Goal: Transaction & Acquisition: Purchase product/service

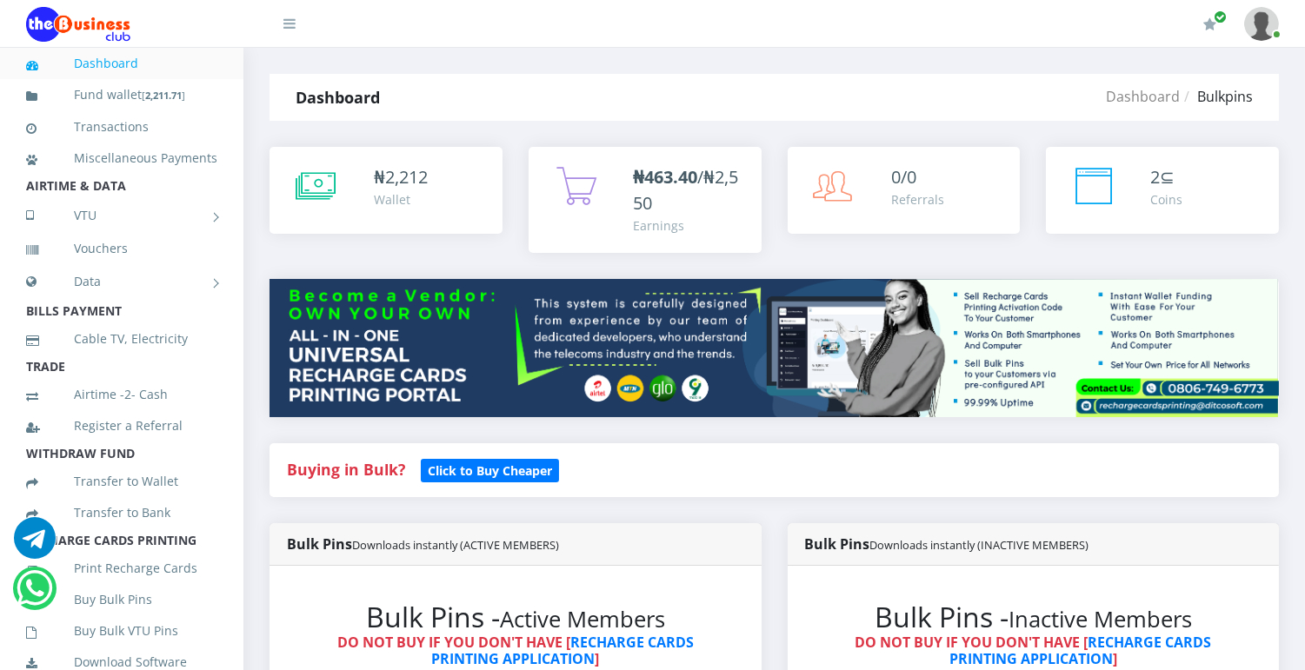
scroll to position [586, 0]
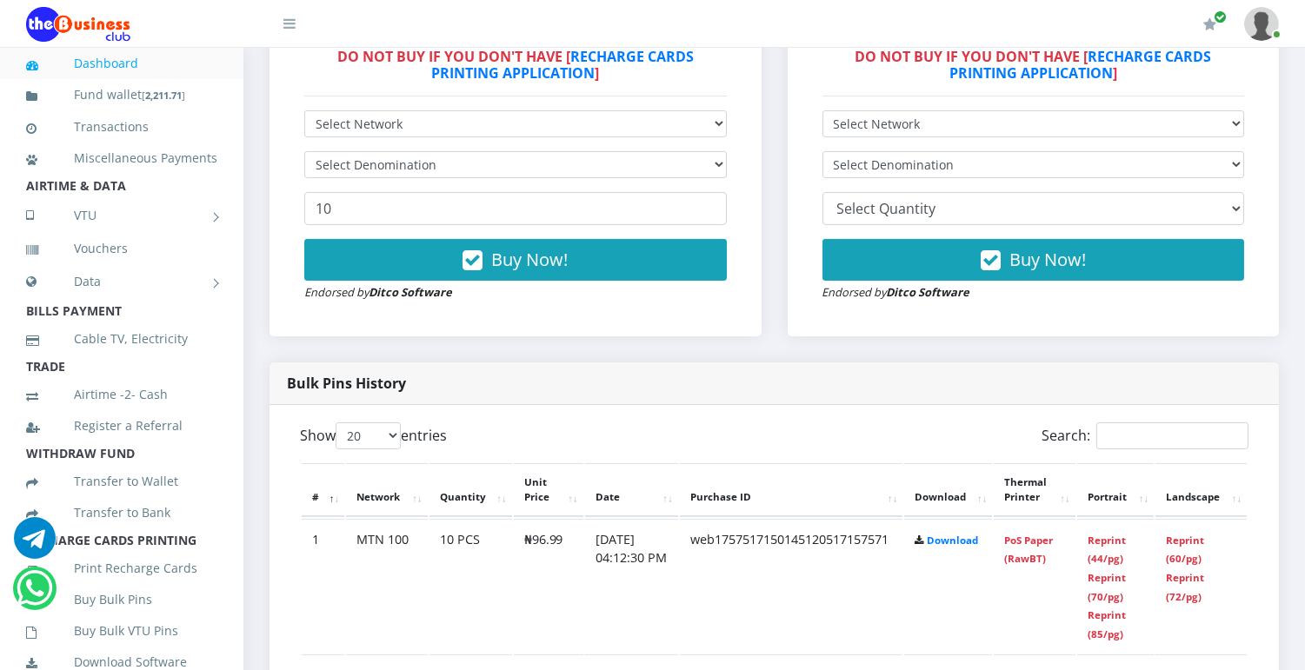
click at [1114, 601] on td "Reprint (44/pg) Reprint (70/pg) Reprint (85/pg)" at bounding box center [1115, 586] width 77 height 135
click at [1111, 597] on link "Reprint (70/pg)" at bounding box center [1106, 587] width 38 height 32
click at [1108, 600] on link "Reprint (70/pg)" at bounding box center [1106, 587] width 38 height 32
click at [1111, 597] on link "Reprint (70/pg)" at bounding box center [1106, 587] width 38 height 32
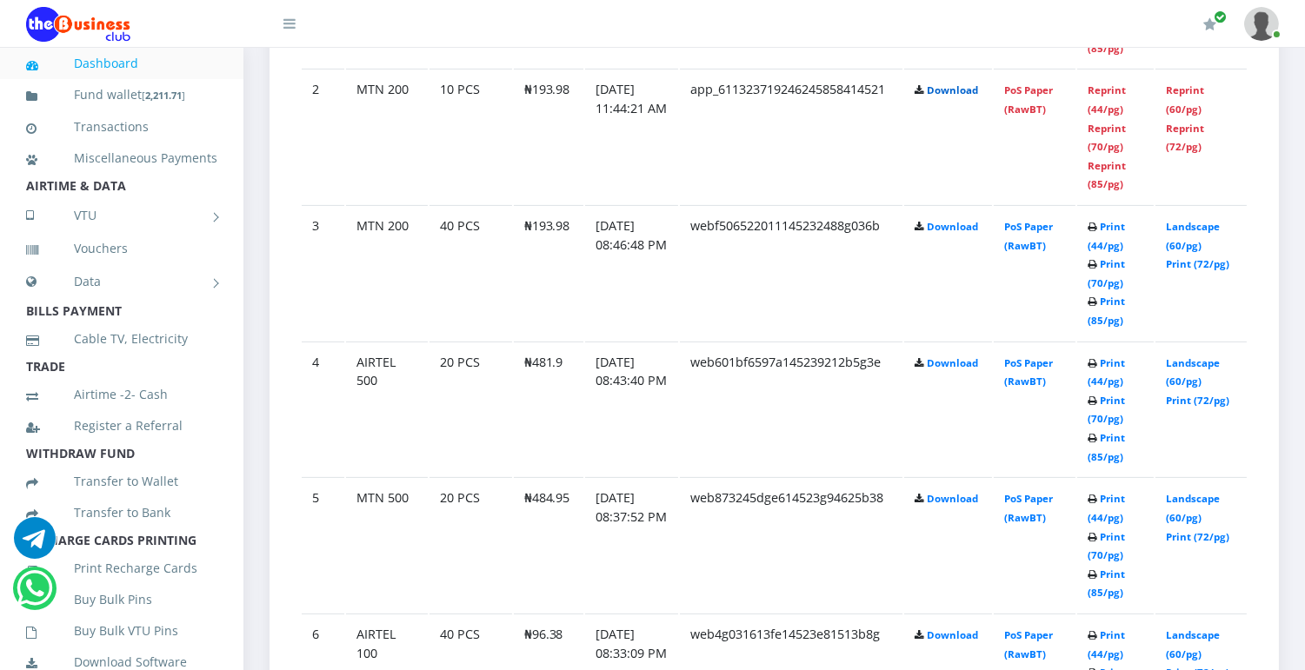
click at [959, 90] on link "Download" at bounding box center [951, 89] width 51 height 13
click at [1145, 50] on td "Reprint (44/pg) Reprint (70/pg) Reprint (85/pg)" at bounding box center [1115, 0] width 77 height 135
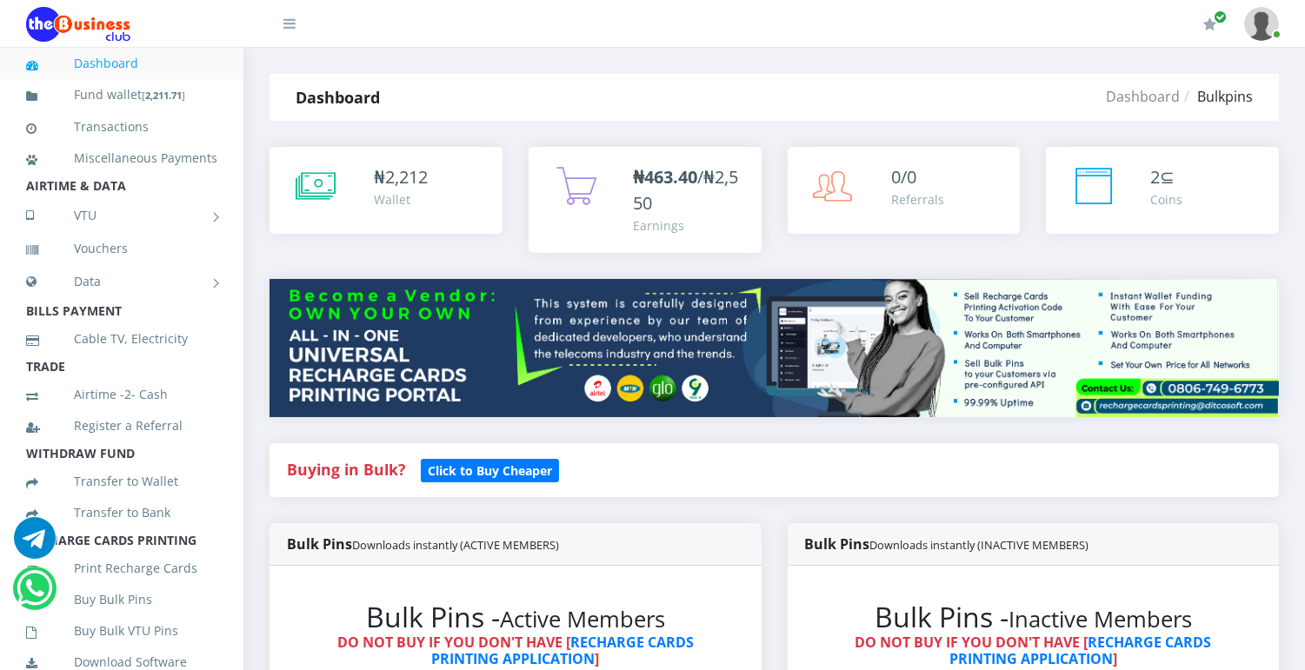
scroll to position [586, 0]
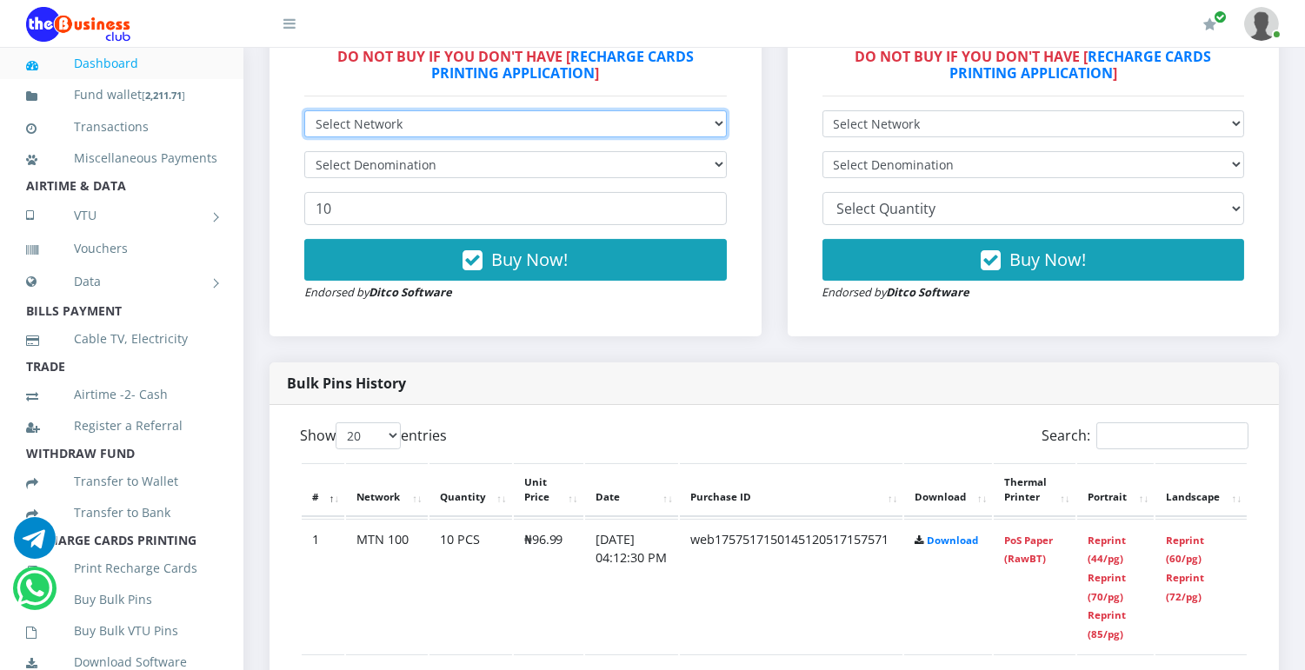
click at [704, 119] on select "Select Network MTN Globacom 9Mobile Airtel" at bounding box center [515, 123] width 422 height 27
select select "MTN"
click at [304, 110] on select "Select Network MTN Globacom 9Mobile Airtel" at bounding box center [515, 123] width 422 height 27
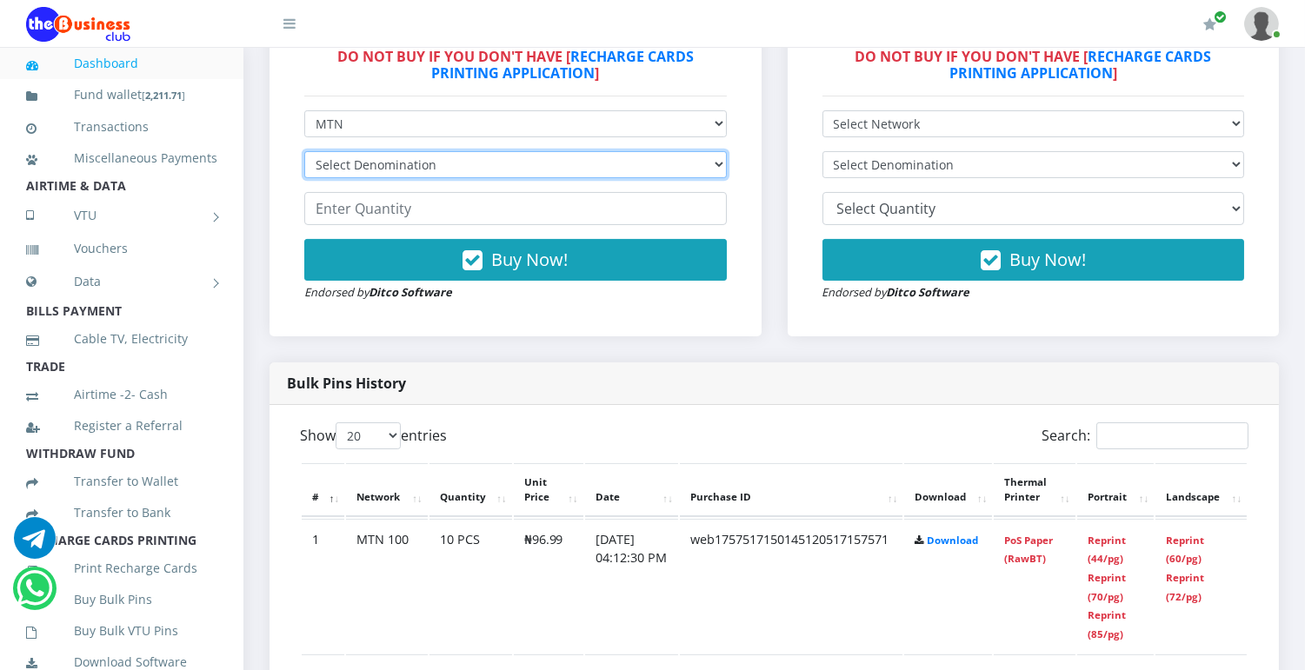
click at [643, 169] on select "Select Denomination MTN NGN100 - ₦96.99 MTN NGN200 - ₦193.98 MTN NGN400 - ₦387.…" at bounding box center [515, 164] width 422 height 27
click at [304, 151] on select "Select Denomination MTN NGN100 - ₦96.99 MTN NGN200 - ₦193.98 MTN NGN400 - ₦387.…" at bounding box center [515, 164] width 422 height 27
click at [600, 163] on select "Select Denomination MTN NGN100 - ₦96.99 MTN NGN200 - ₦193.98 MTN NGN400 - ₦387.…" at bounding box center [515, 164] width 422 height 27
select select "193.98-200"
click at [304, 151] on select "Select Denomination MTN NGN100 - ₦96.99 MTN NGN200 - ₦193.98 MTN NGN400 - ₦387.…" at bounding box center [515, 164] width 422 height 27
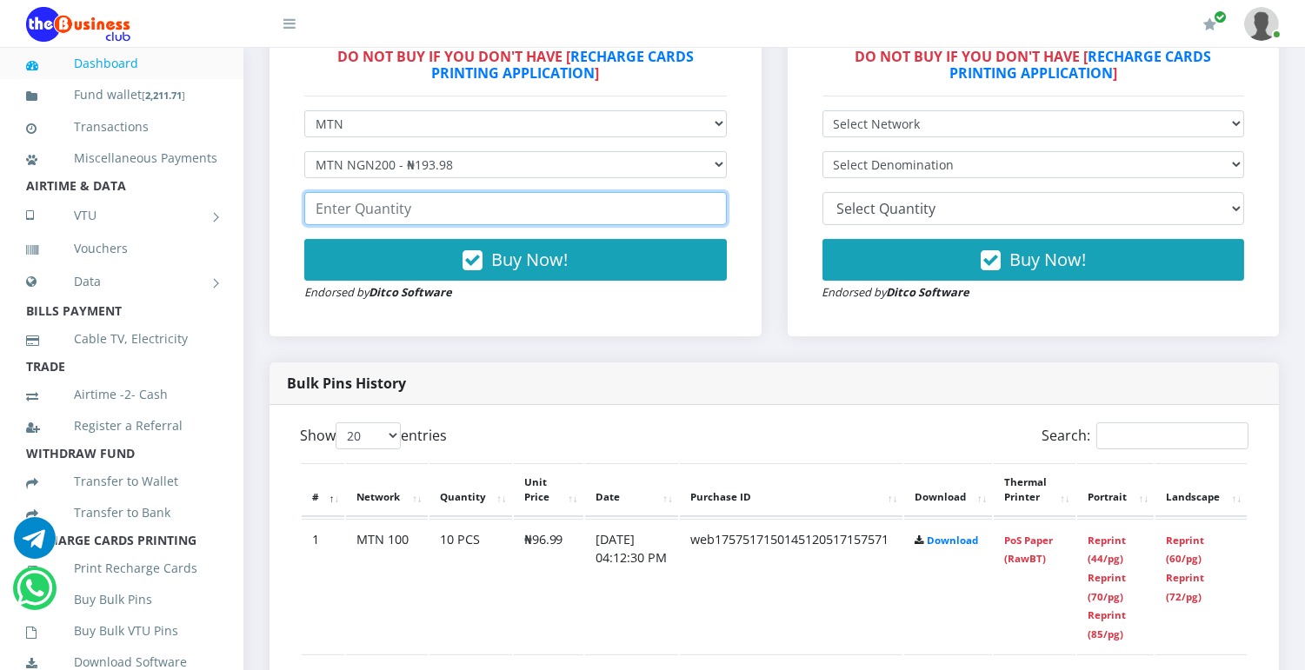
click at [530, 213] on input "number" at bounding box center [515, 208] width 422 height 33
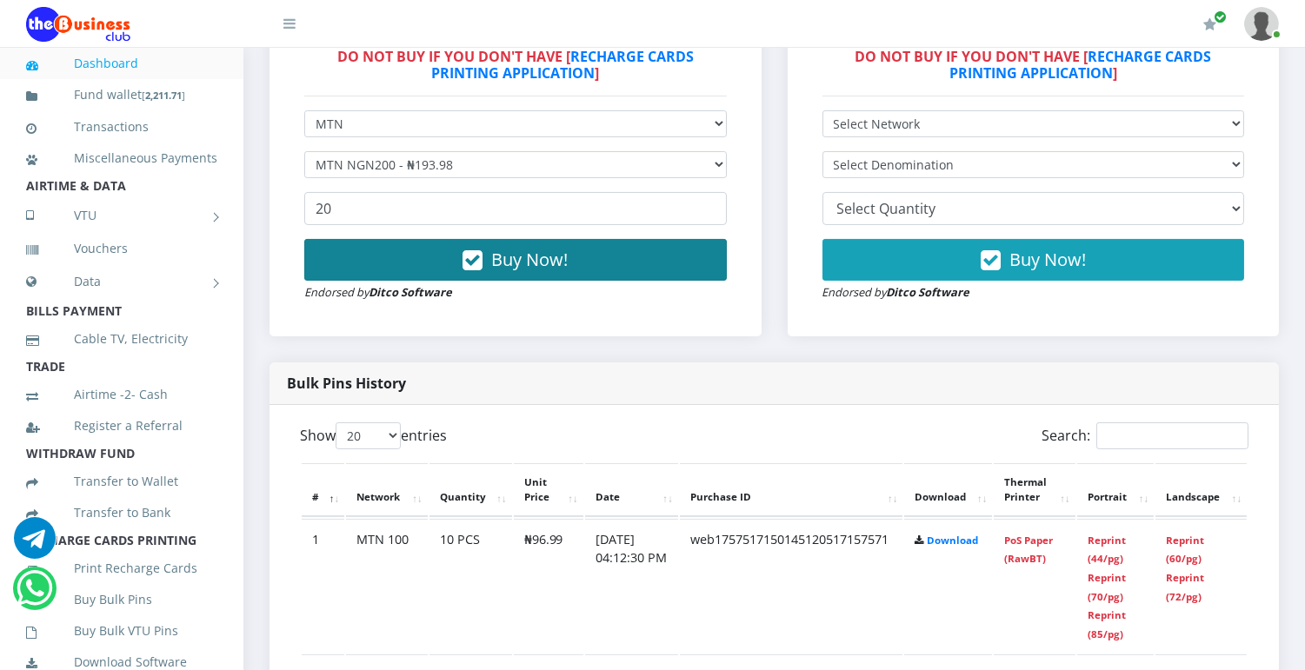
click at [523, 264] on span "Buy Now!" at bounding box center [529, 259] width 76 height 23
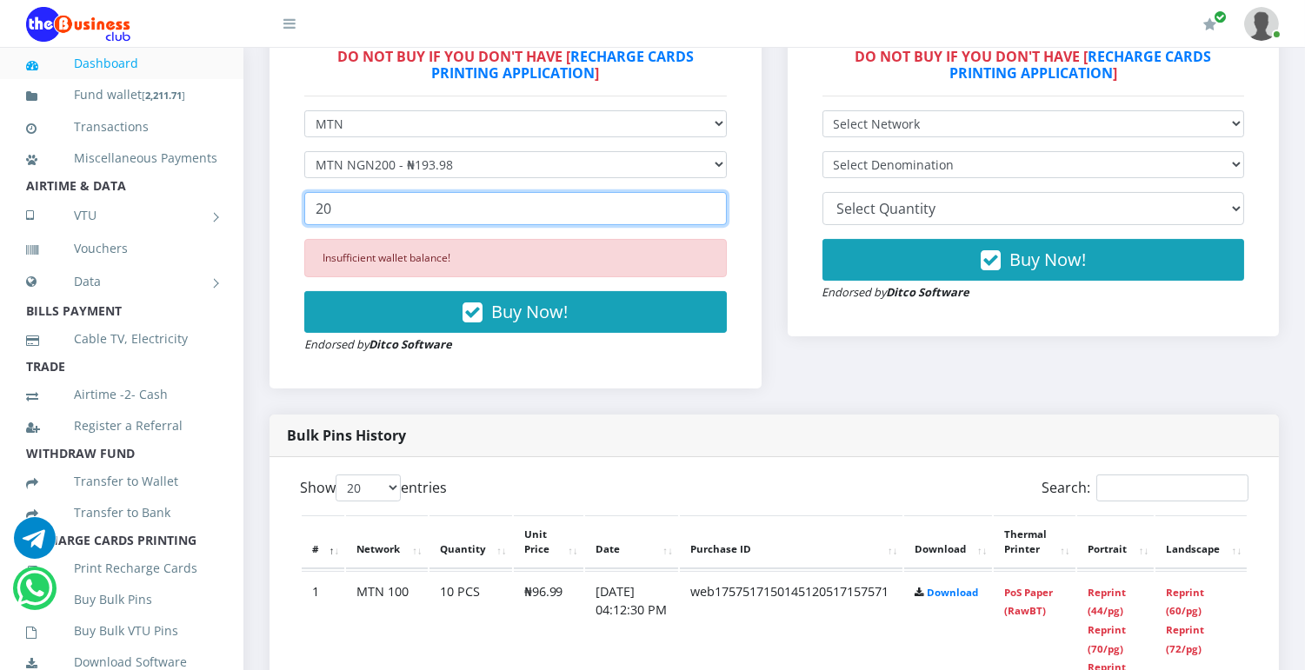
click at [484, 207] on input "20" at bounding box center [515, 208] width 422 height 33
type input "2"
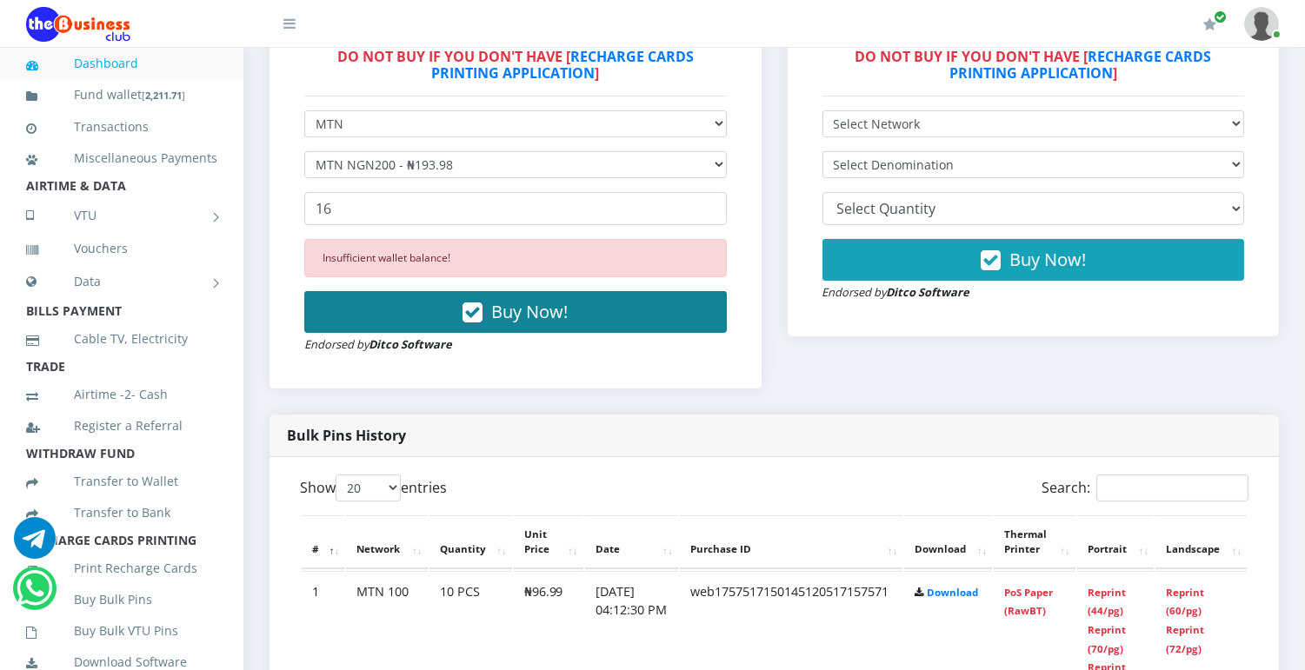
click at [501, 305] on span "Buy Now!" at bounding box center [529, 311] width 76 height 23
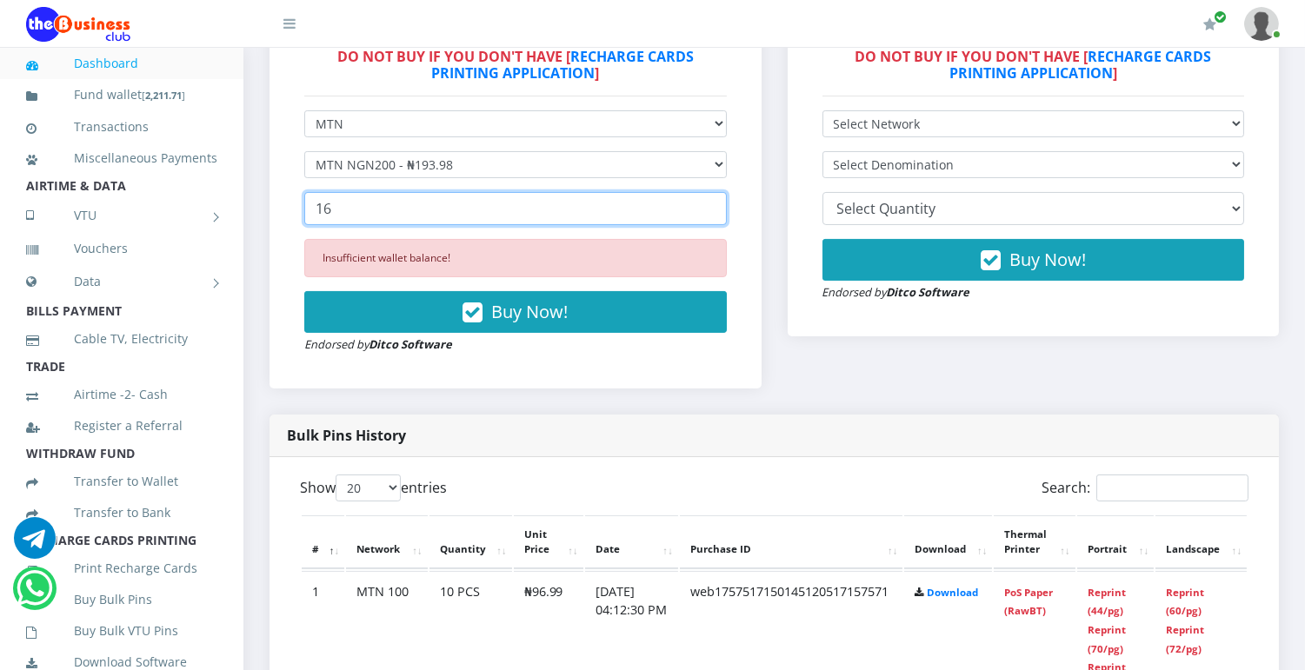
click at [495, 222] on input "16" at bounding box center [515, 208] width 422 height 33
click at [396, 210] on input "16" at bounding box center [515, 208] width 422 height 33
type input "1"
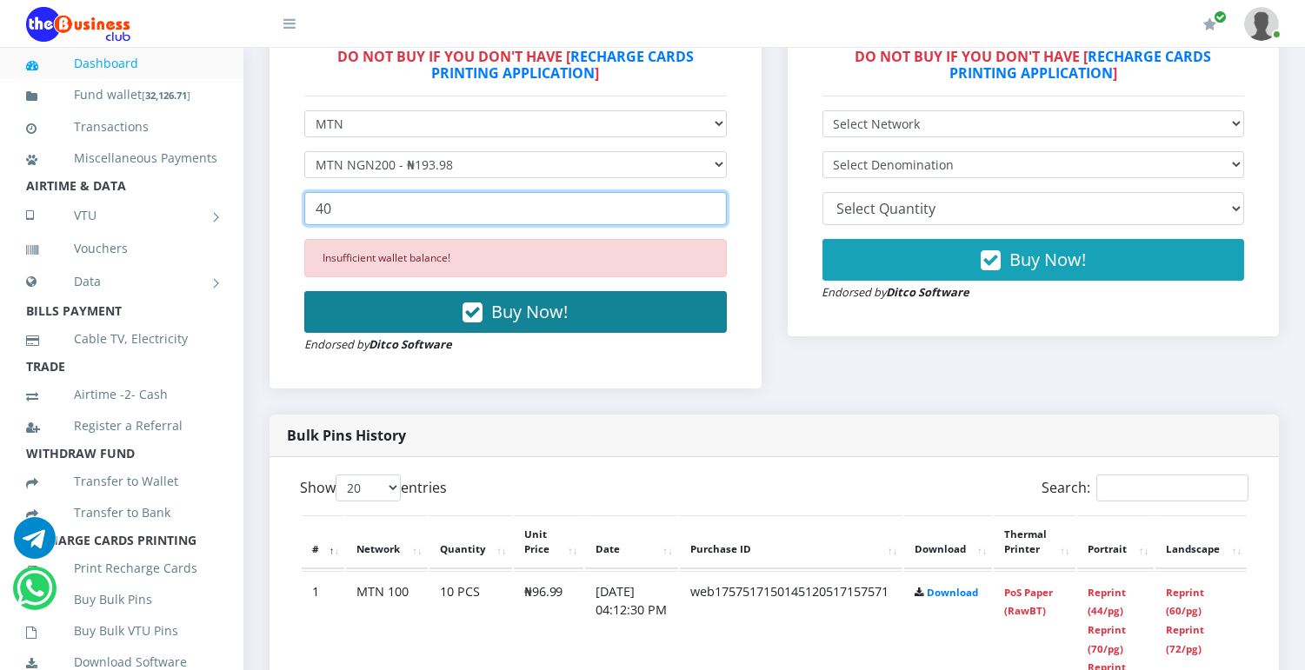
type input "40"
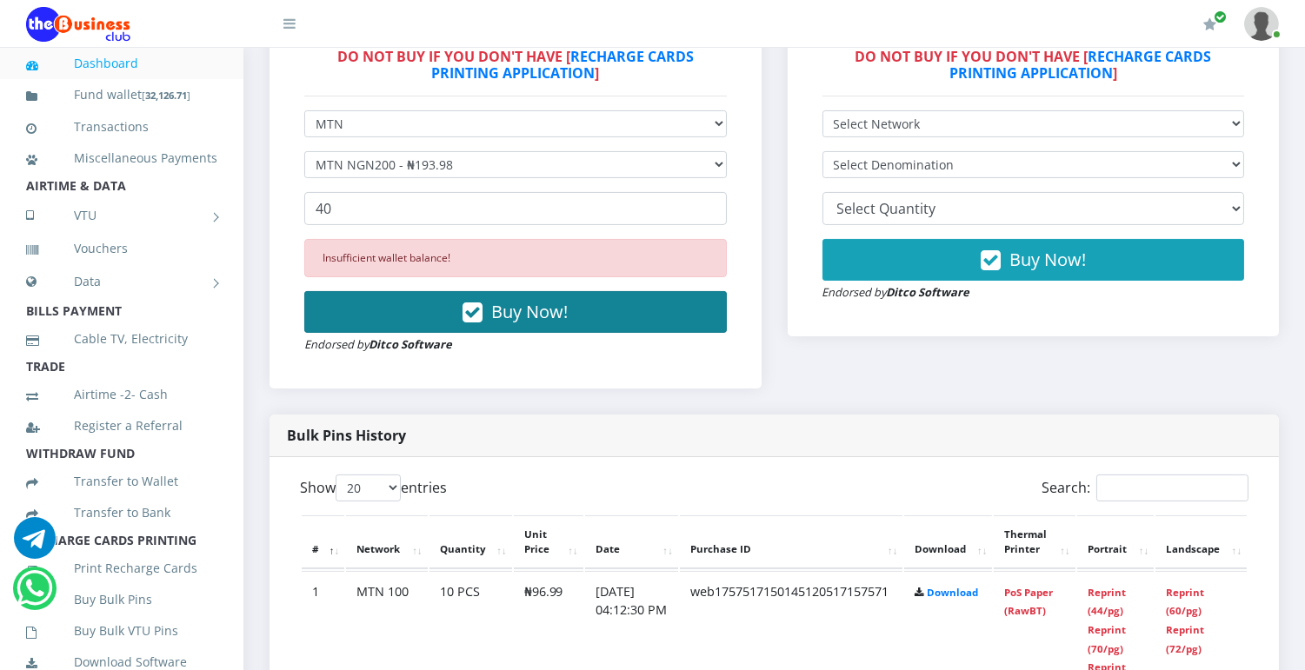
click at [462, 322] on icon "button" at bounding box center [472, 312] width 20 height 17
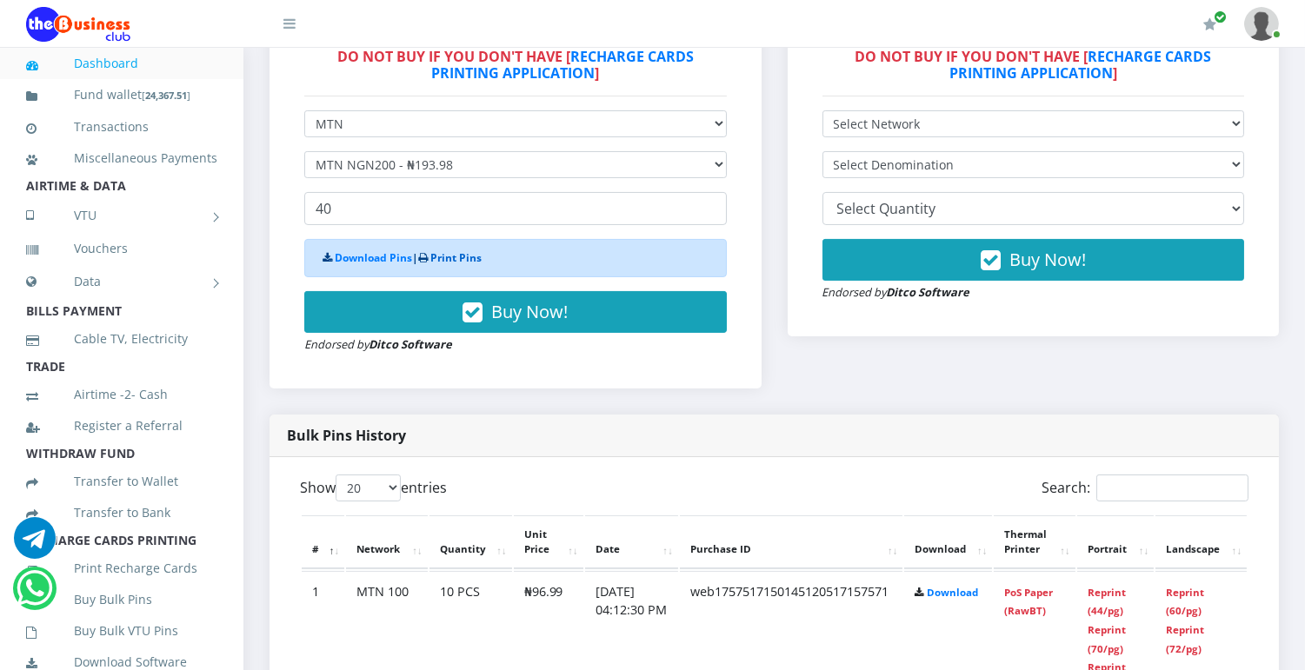
click at [455, 257] on link "Print Pins" at bounding box center [455, 257] width 51 height 15
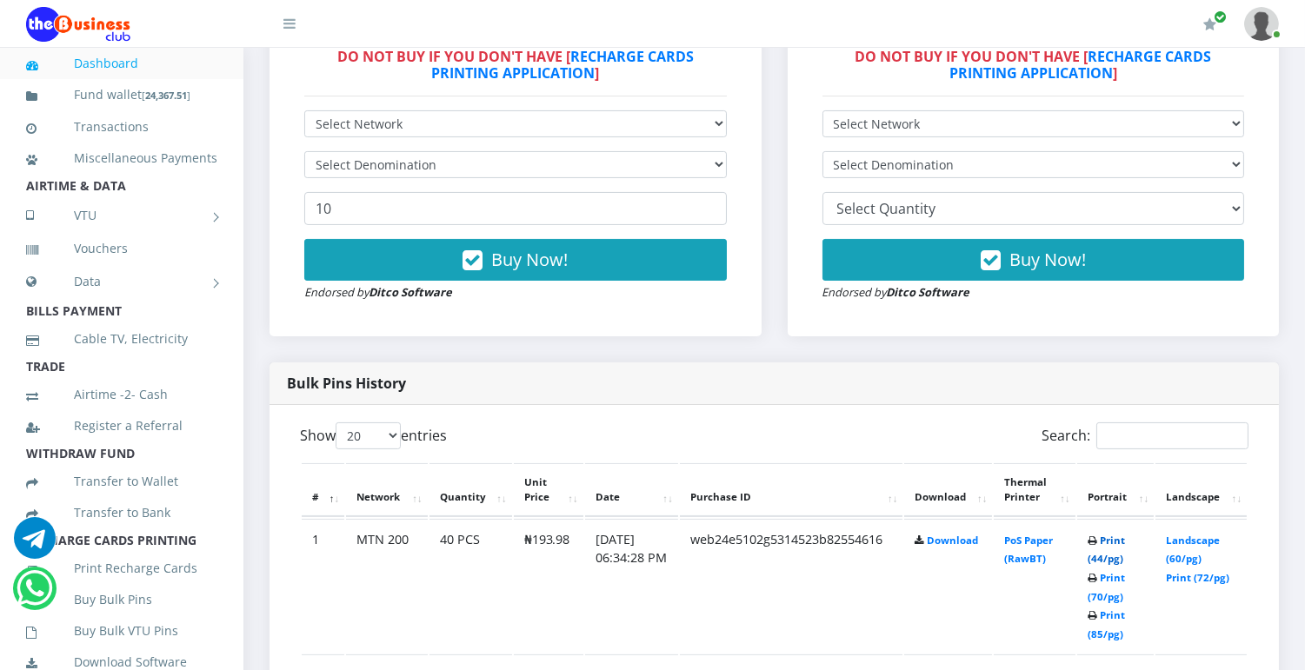
click at [1104, 540] on link "Print (44/pg)" at bounding box center [1105, 550] width 37 height 32
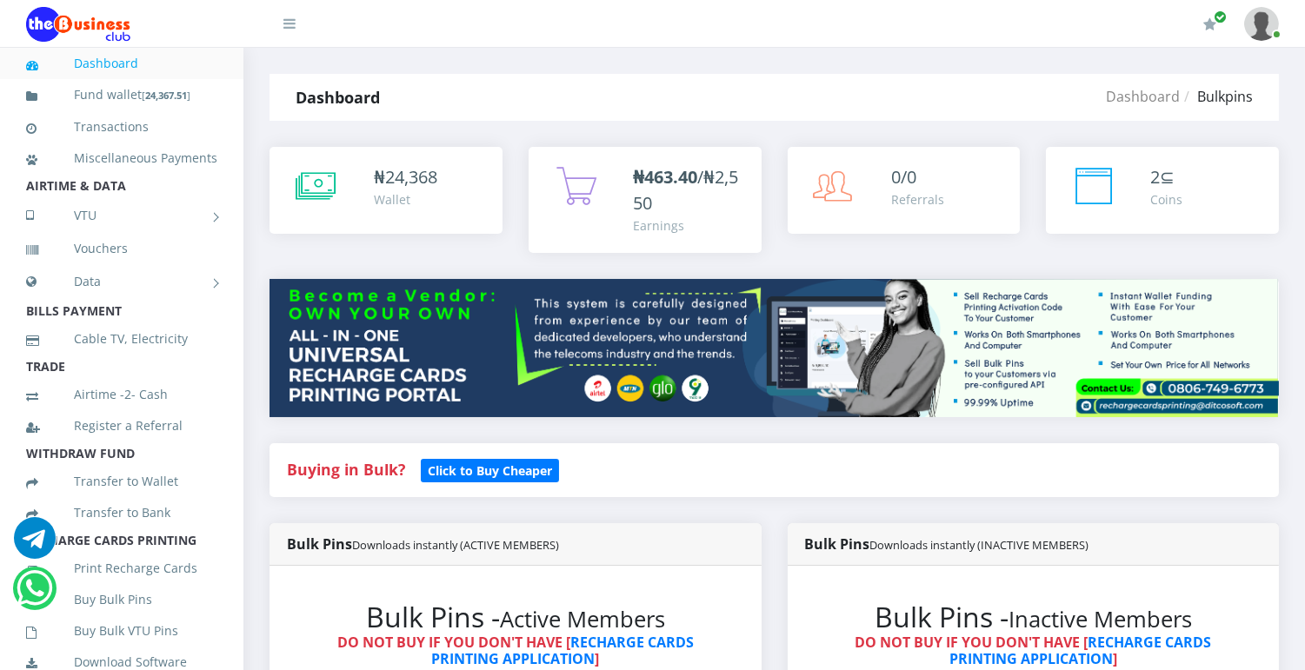
scroll to position [586, 0]
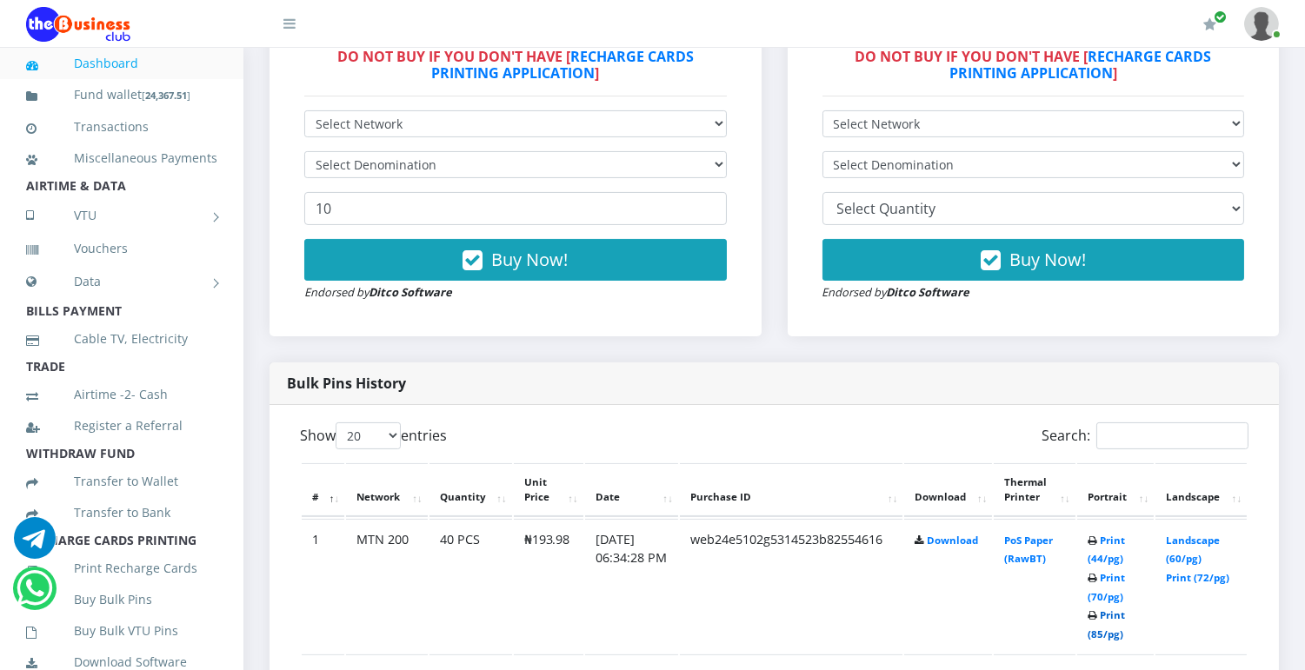
click at [1108, 611] on link "Print (85/pg)" at bounding box center [1105, 624] width 37 height 32
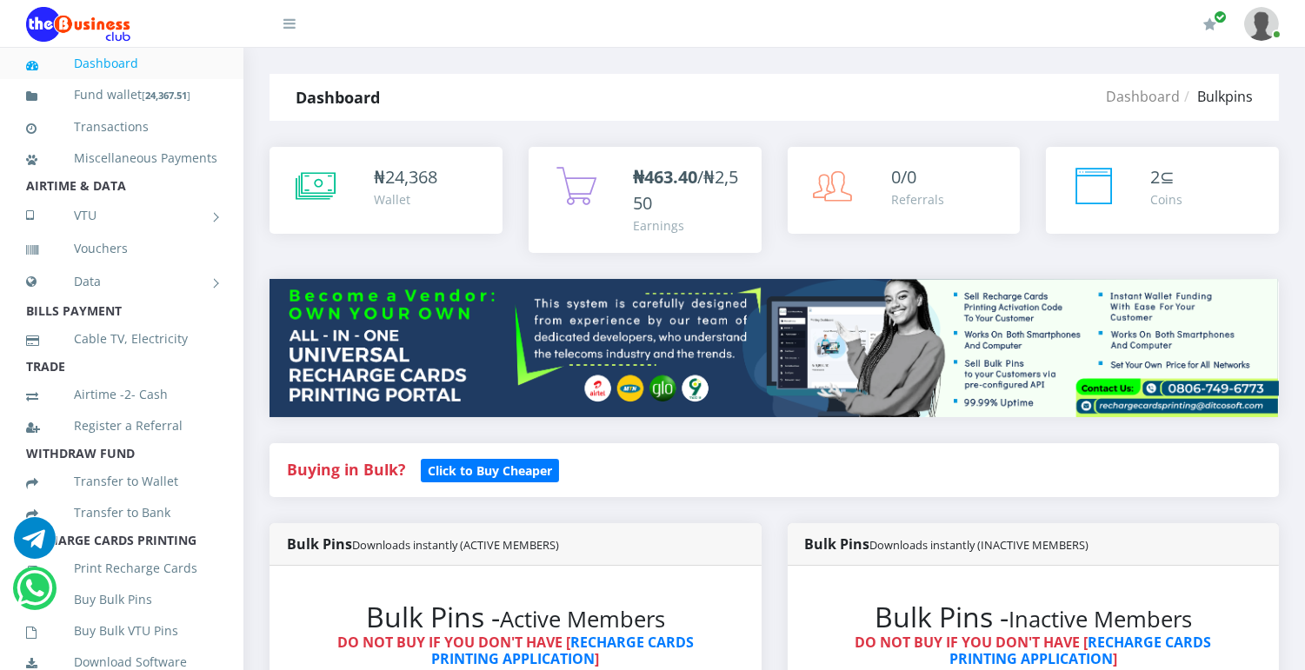
scroll to position [586, 0]
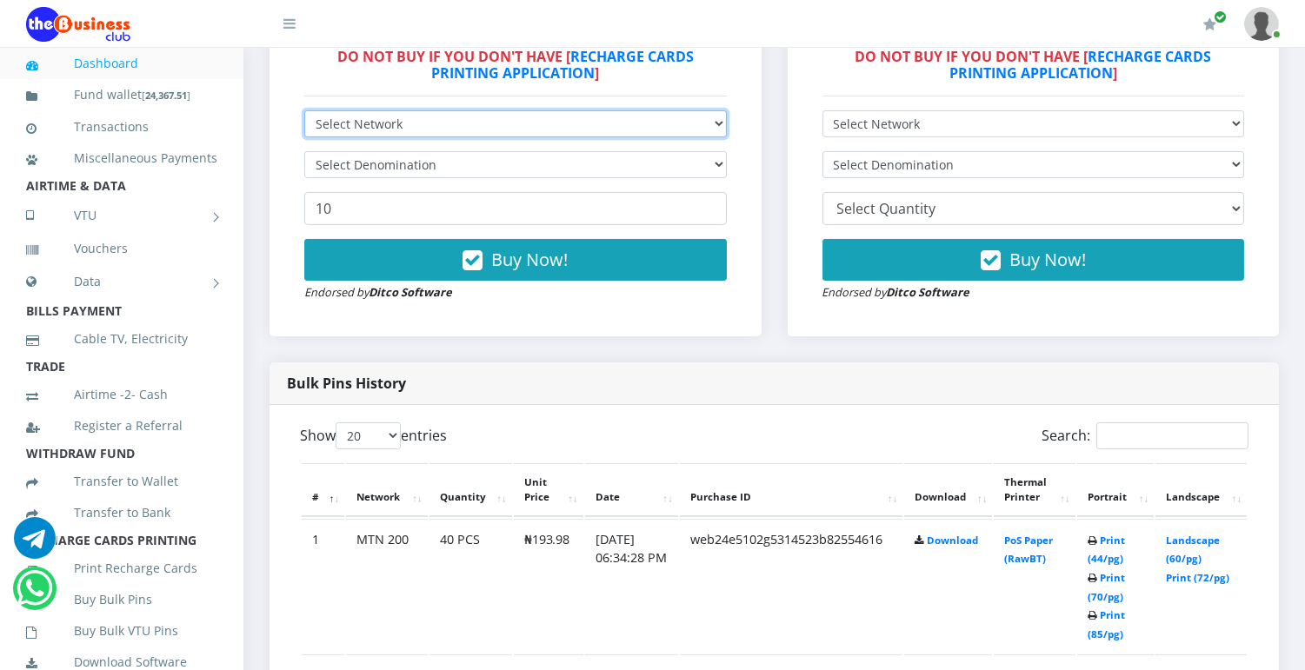
click at [682, 127] on select "Select Network MTN Globacom 9Mobile Airtel" at bounding box center [515, 123] width 422 height 27
select select "MTN"
click at [304, 110] on select "Select Network MTN Globacom 9Mobile Airtel" at bounding box center [515, 123] width 422 height 27
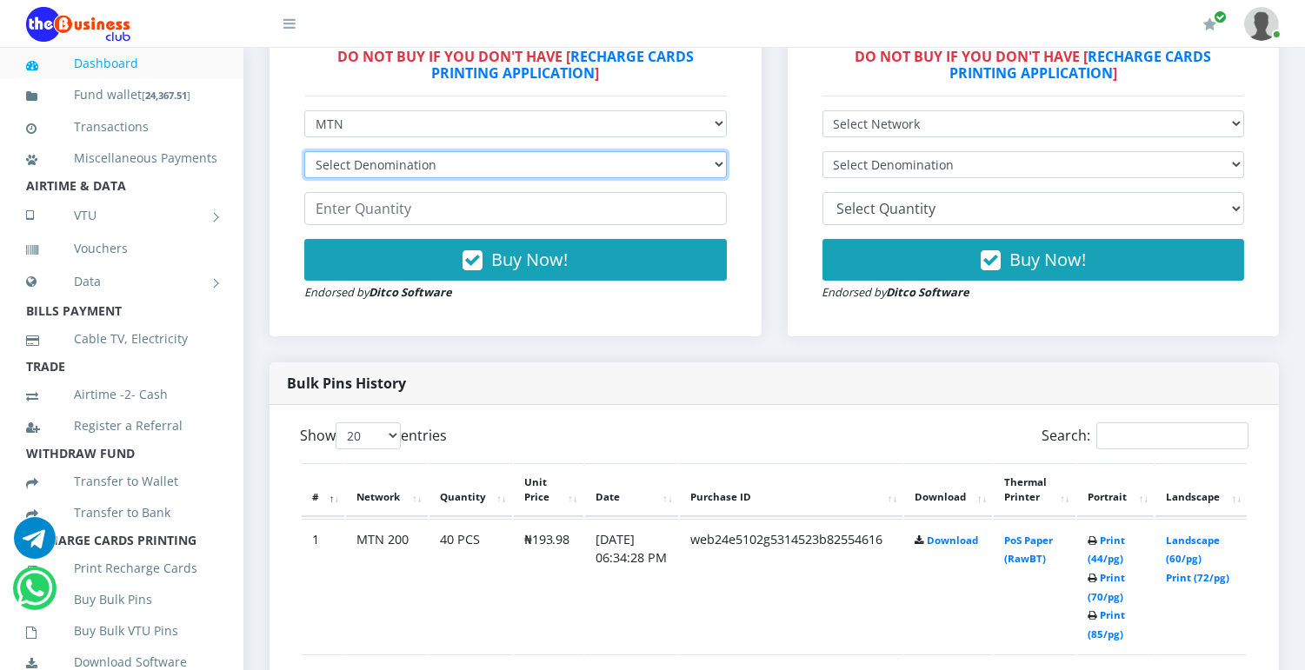
click at [519, 169] on select "Select Denomination MTN NGN100 - ₦96.99 MTN NGN200 - ₦193.98 MTN NGN400 - ₦387.…" at bounding box center [515, 164] width 422 height 27
select select "96.99-100"
click at [304, 151] on select "Select Denomination MTN NGN100 - ₦96.99 MTN NGN200 - ₦193.98 MTN NGN400 - ₦387.…" at bounding box center [515, 164] width 422 height 27
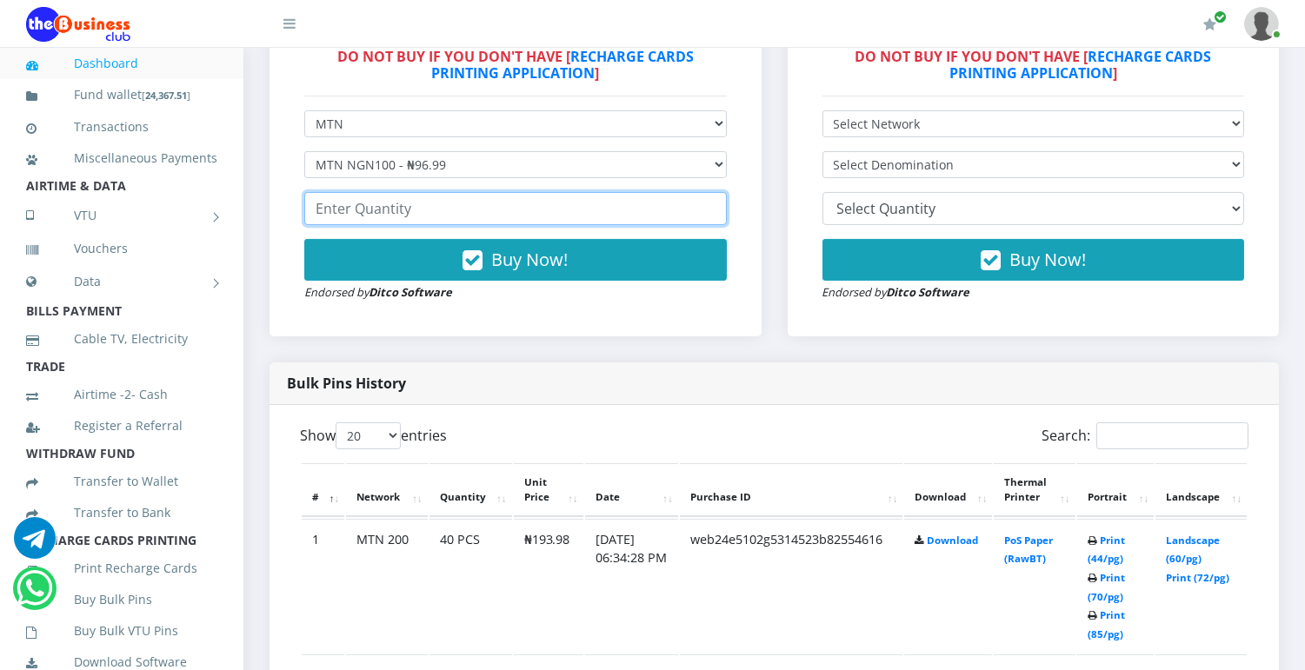
click at [472, 209] on input "number" at bounding box center [515, 208] width 422 height 33
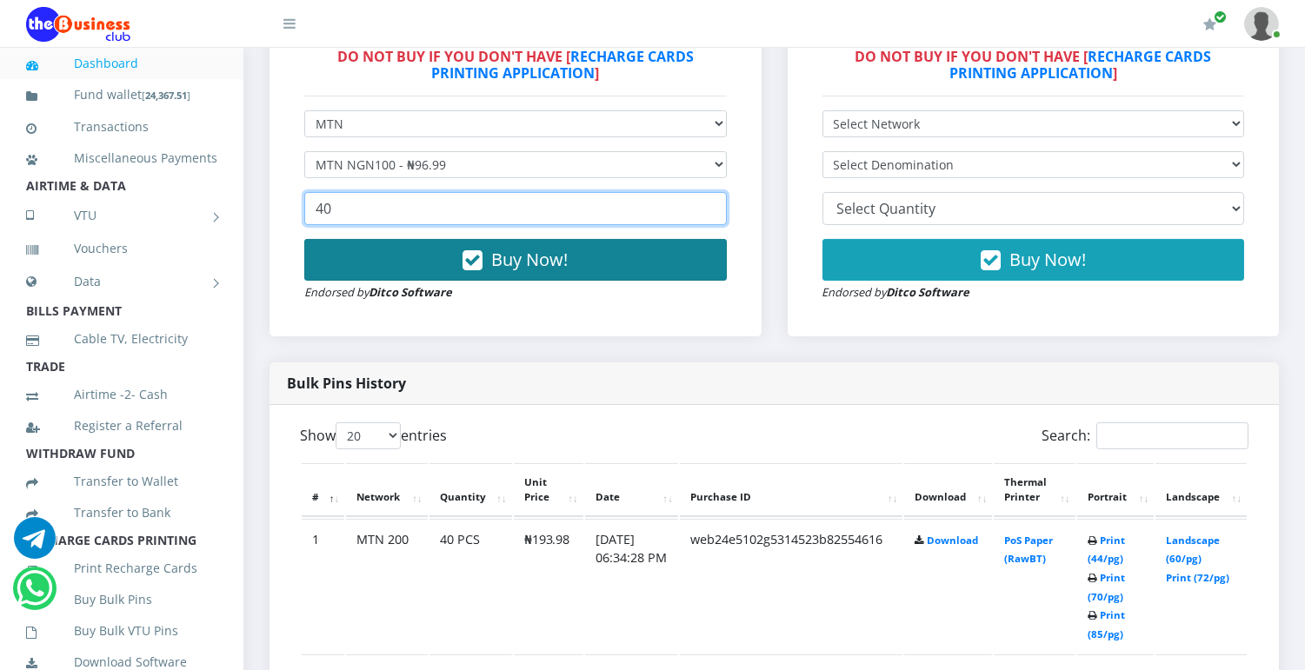
type input "40"
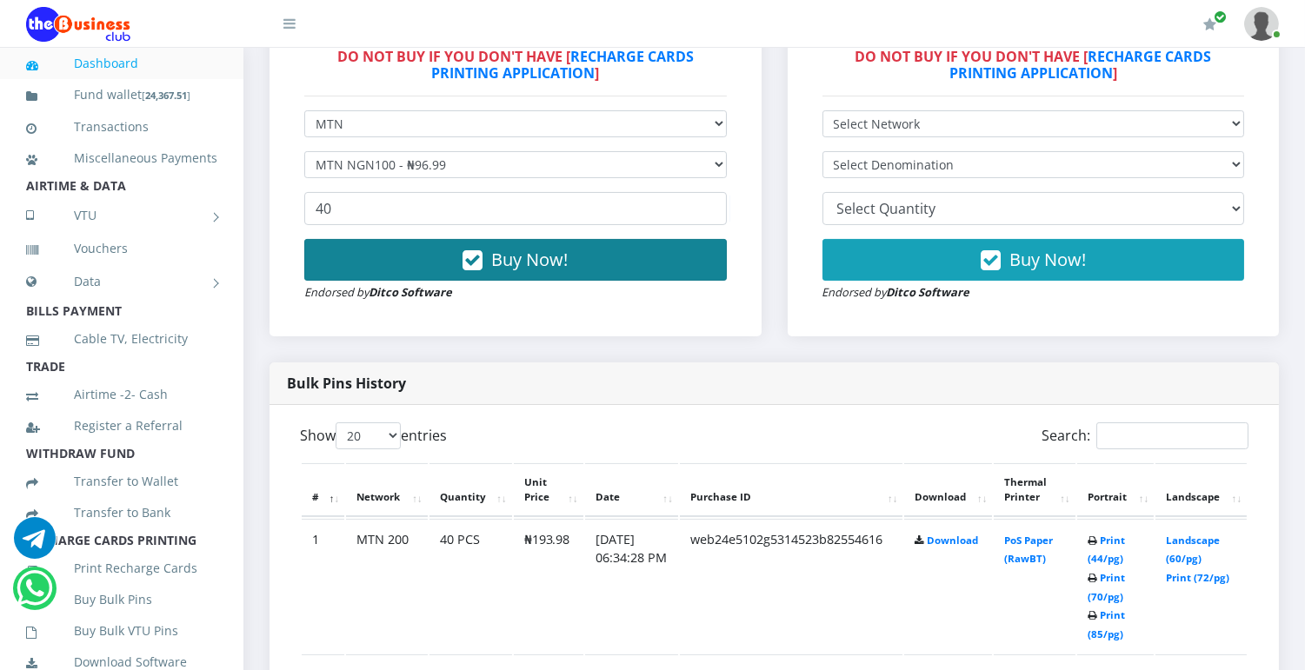
click at [493, 267] on span "Buy Now!" at bounding box center [529, 259] width 76 height 23
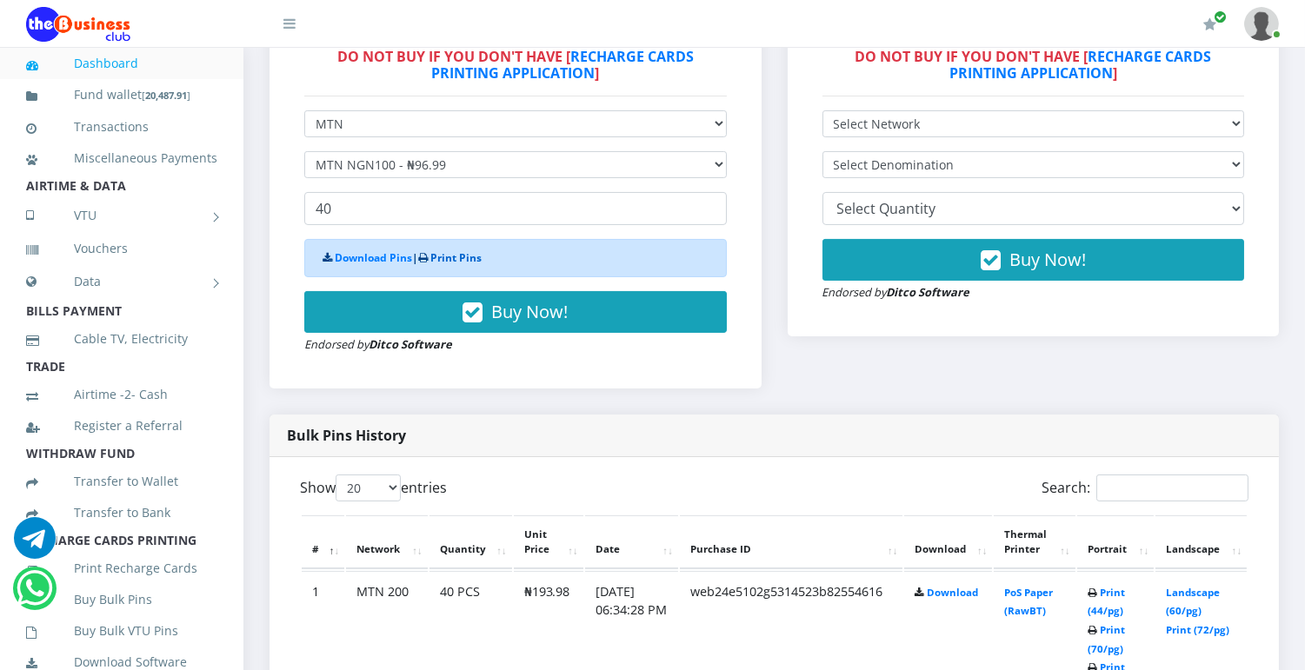
click at [475, 256] on link "Print Pins" at bounding box center [455, 257] width 51 height 15
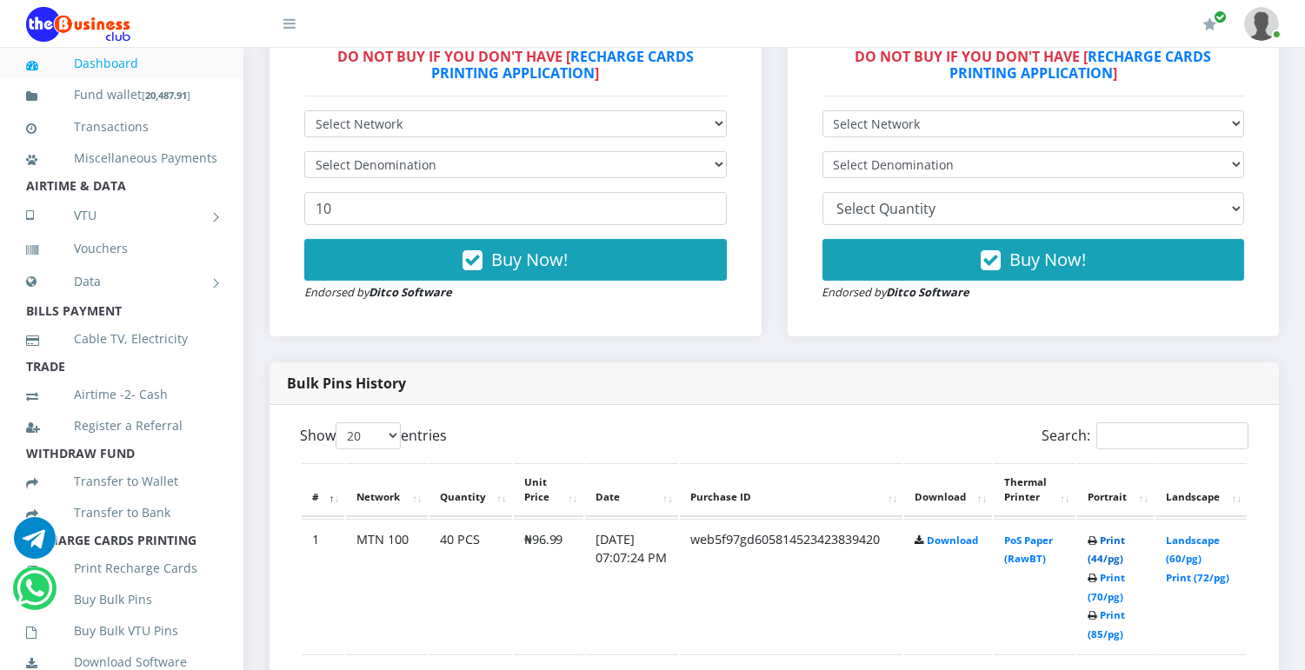
click at [1112, 536] on link "Print (44/pg)" at bounding box center [1105, 550] width 37 height 32
click at [1106, 540] on link "Print (44/pg)" at bounding box center [1105, 550] width 37 height 32
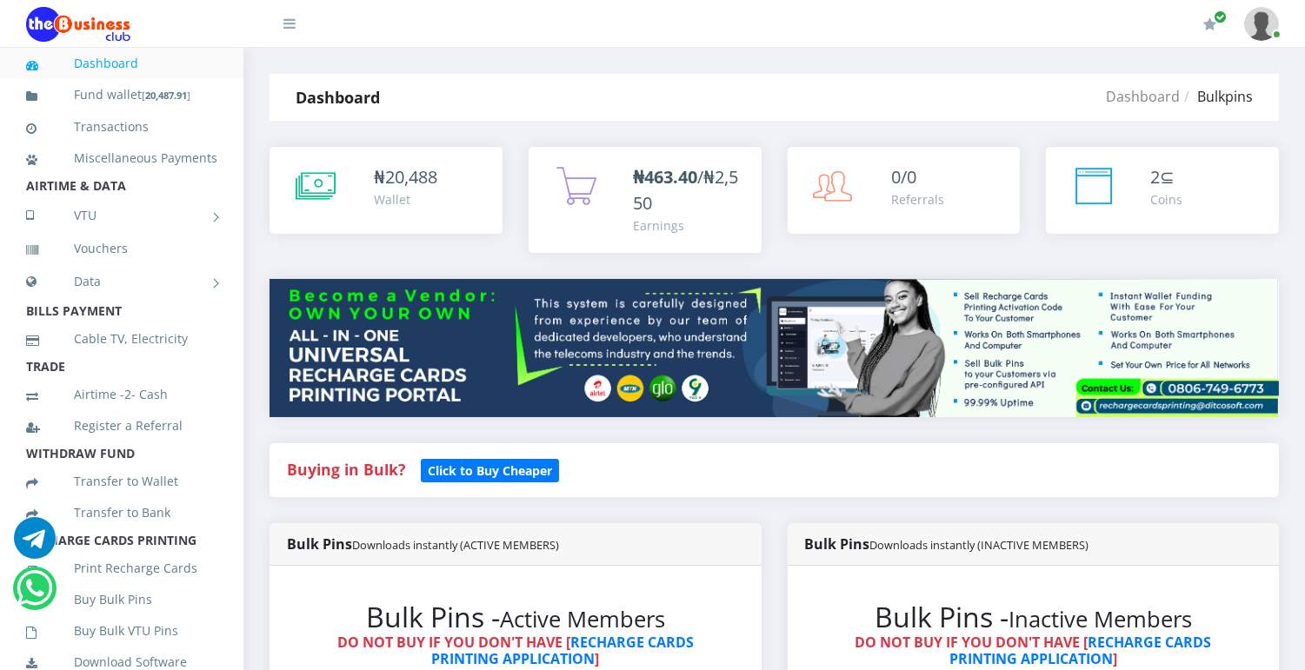
scroll to position [586, 0]
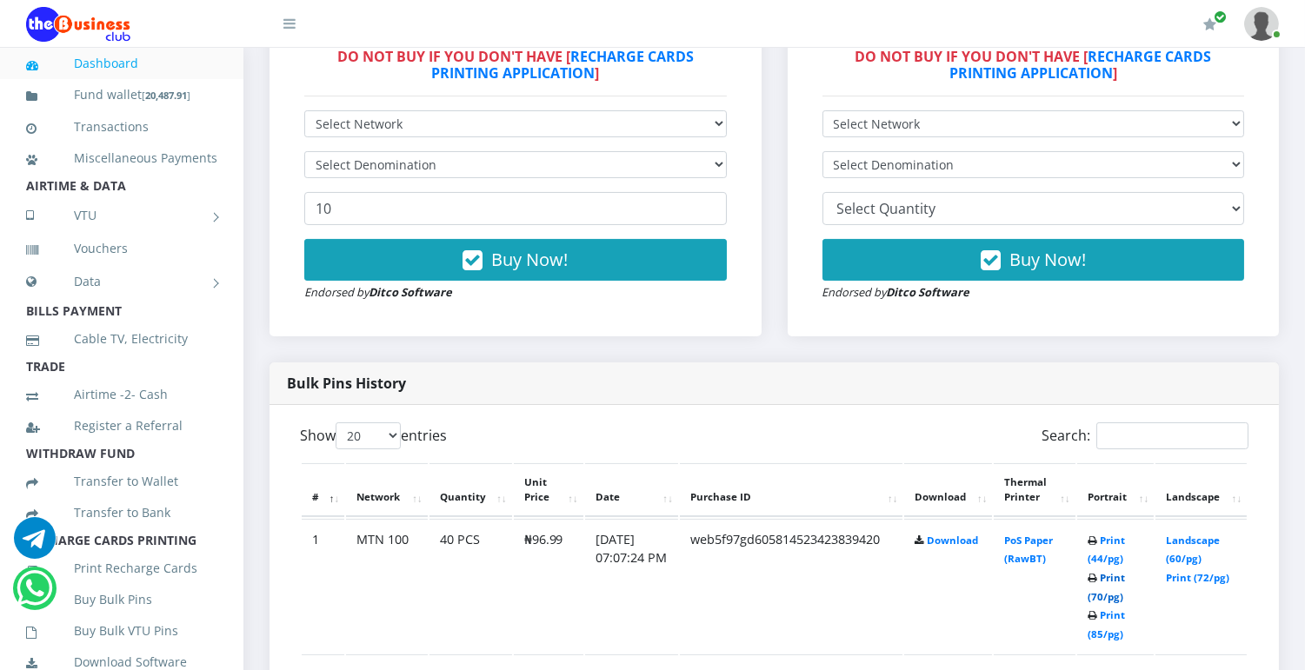
click at [1109, 597] on link "Print (70/pg)" at bounding box center [1105, 587] width 37 height 32
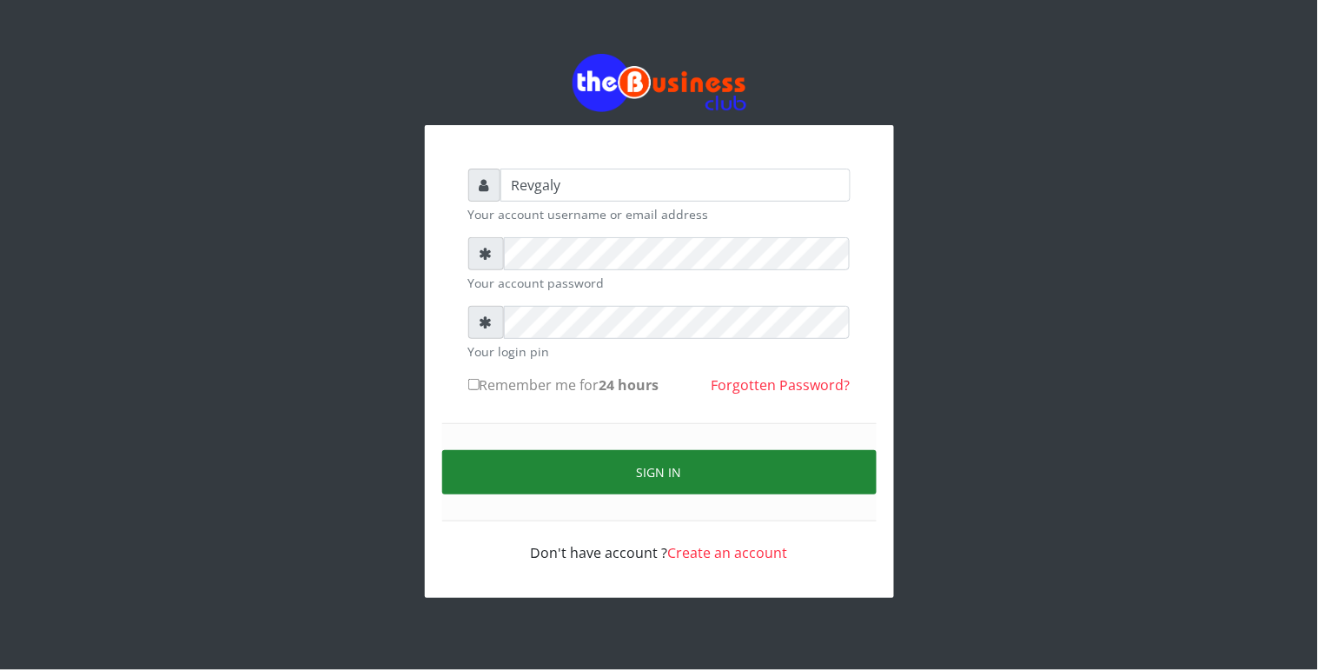
click at [511, 485] on button "Sign in" at bounding box center [659, 472] width 435 height 44
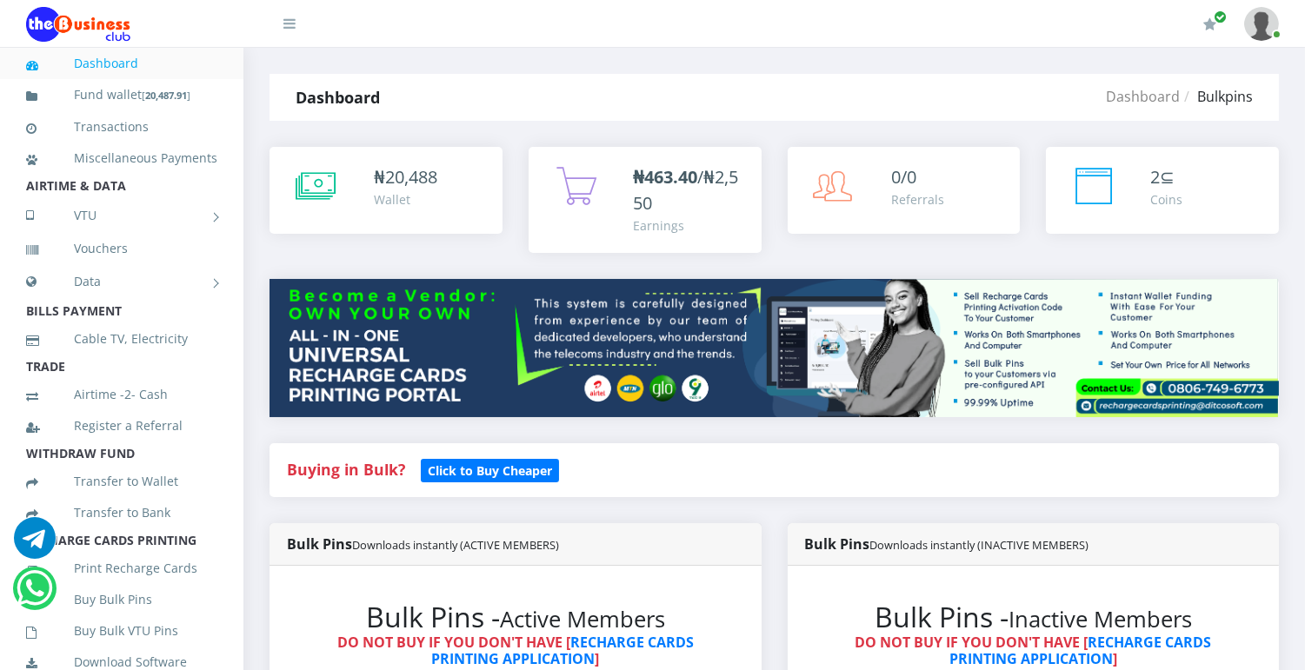
scroll to position [586, 0]
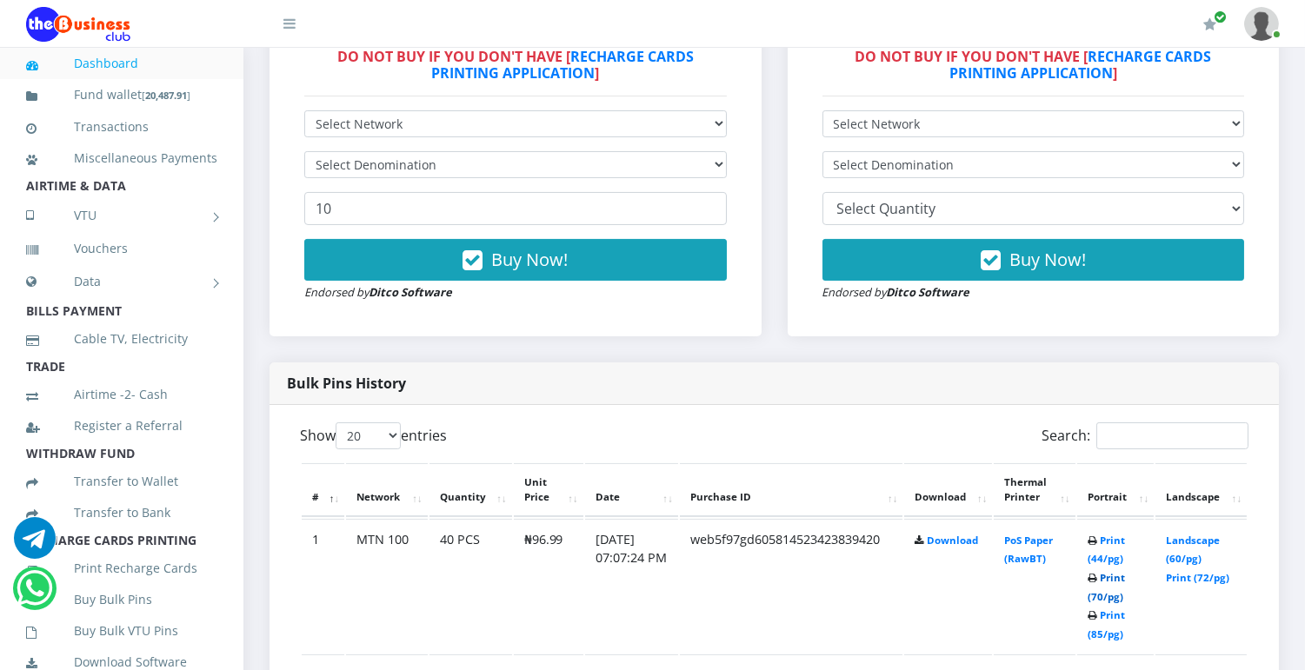
click at [1111, 594] on link "Print (70/pg)" at bounding box center [1105, 587] width 37 height 32
click at [1106, 601] on td "Print (44/pg) Print (70/pg) Print (85/pg)" at bounding box center [1115, 586] width 77 height 135
click at [1114, 600] on link "Print (70/pg)" at bounding box center [1105, 587] width 37 height 32
click at [902, 627] on td "web5f97gd605814523423839420" at bounding box center [791, 586] width 223 height 135
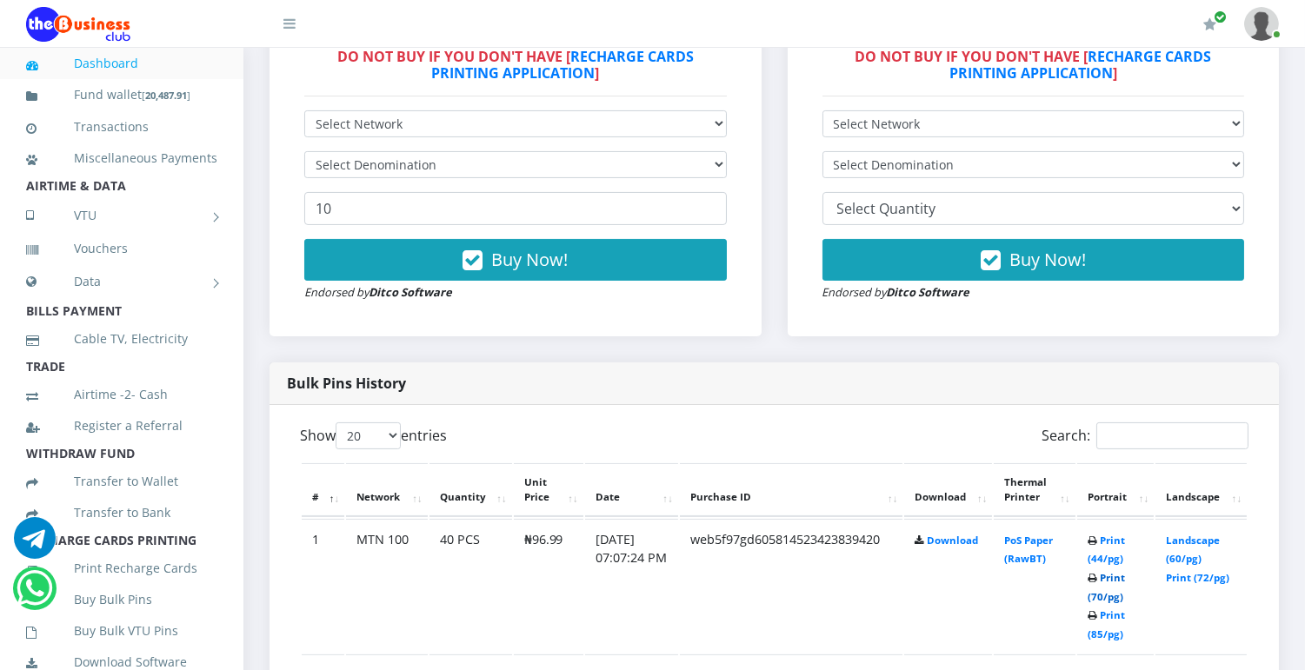
click at [1114, 594] on link "Print (70/pg)" at bounding box center [1105, 587] width 37 height 32
click at [1113, 600] on link "Print (70/pg)" at bounding box center [1105, 587] width 37 height 32
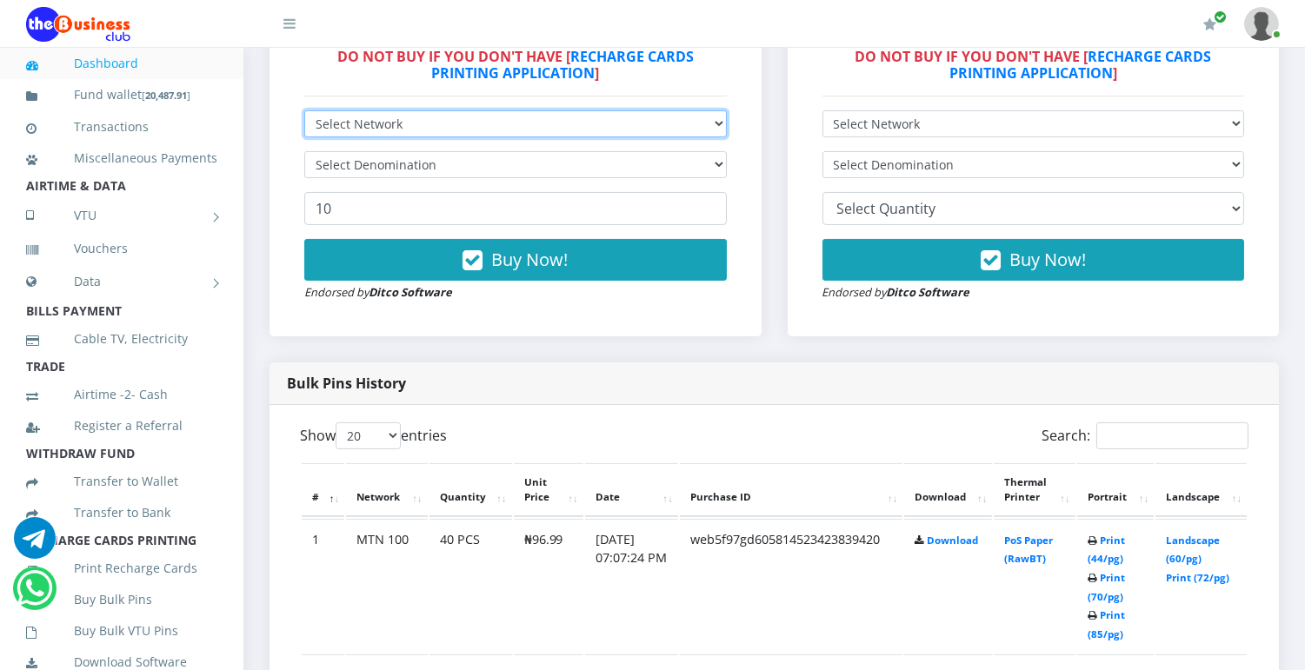
click at [710, 122] on select "Select Network MTN Globacom 9Mobile Airtel" at bounding box center [515, 123] width 422 height 27
select select "MTN"
click at [304, 110] on select "Select Network MTN Globacom 9Mobile Airtel" at bounding box center [515, 123] width 422 height 27
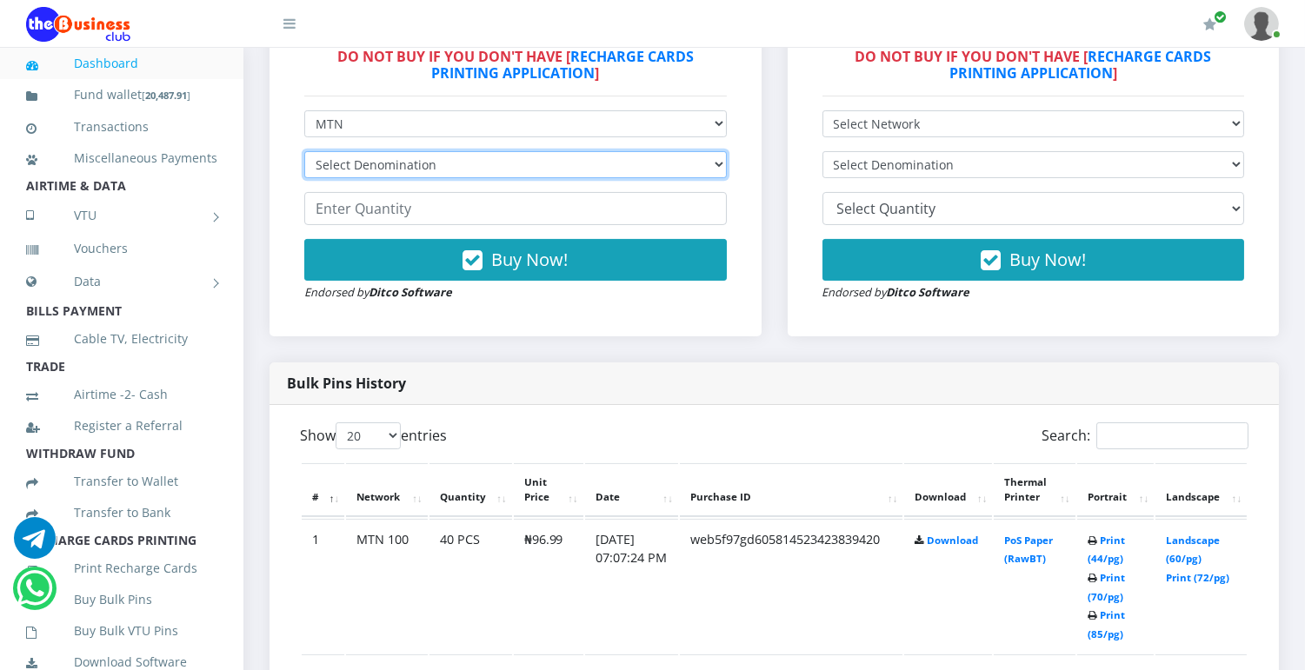
click at [711, 162] on select "Select Denomination MTN NGN100 - ₦96.99 MTN NGN200 - ₦193.98 MTN NGN400 - ₦387.…" at bounding box center [515, 164] width 422 height 27
select select "484.95-500"
click at [304, 151] on select "Select Denomination MTN NGN100 - ₦96.99 MTN NGN200 - ₦193.98 MTN NGN400 - ₦387.…" at bounding box center [515, 164] width 422 height 27
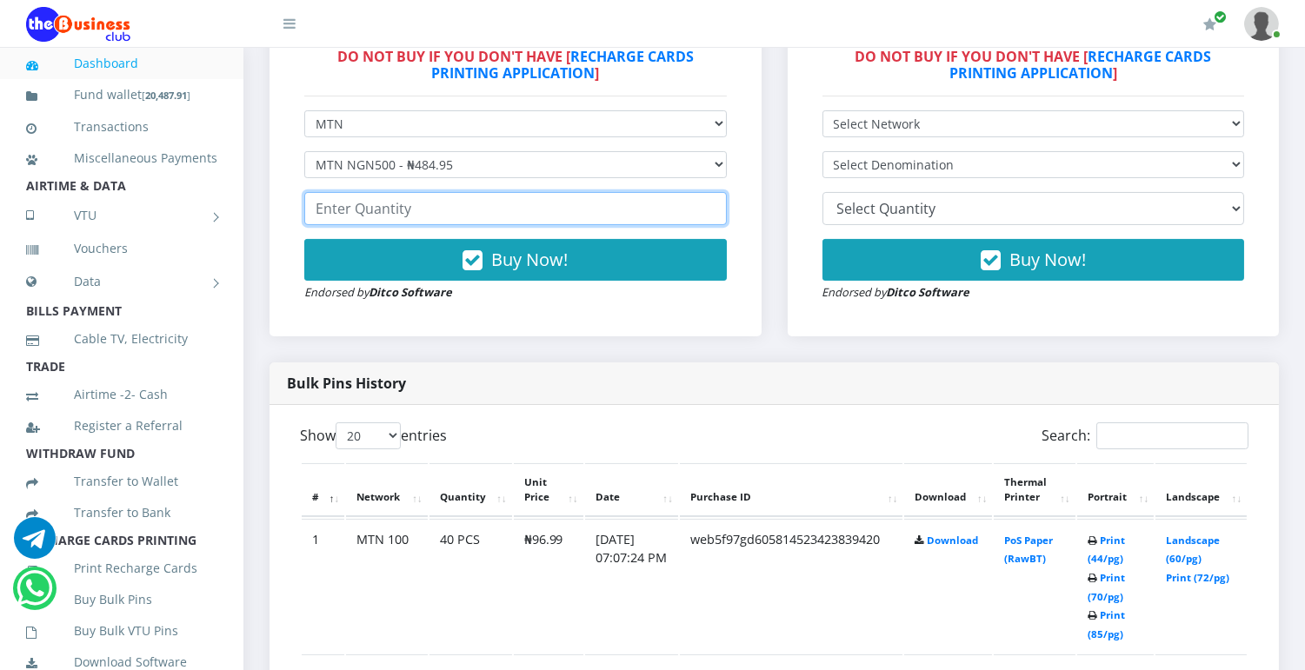
click at [615, 211] on input "number" at bounding box center [515, 208] width 422 height 33
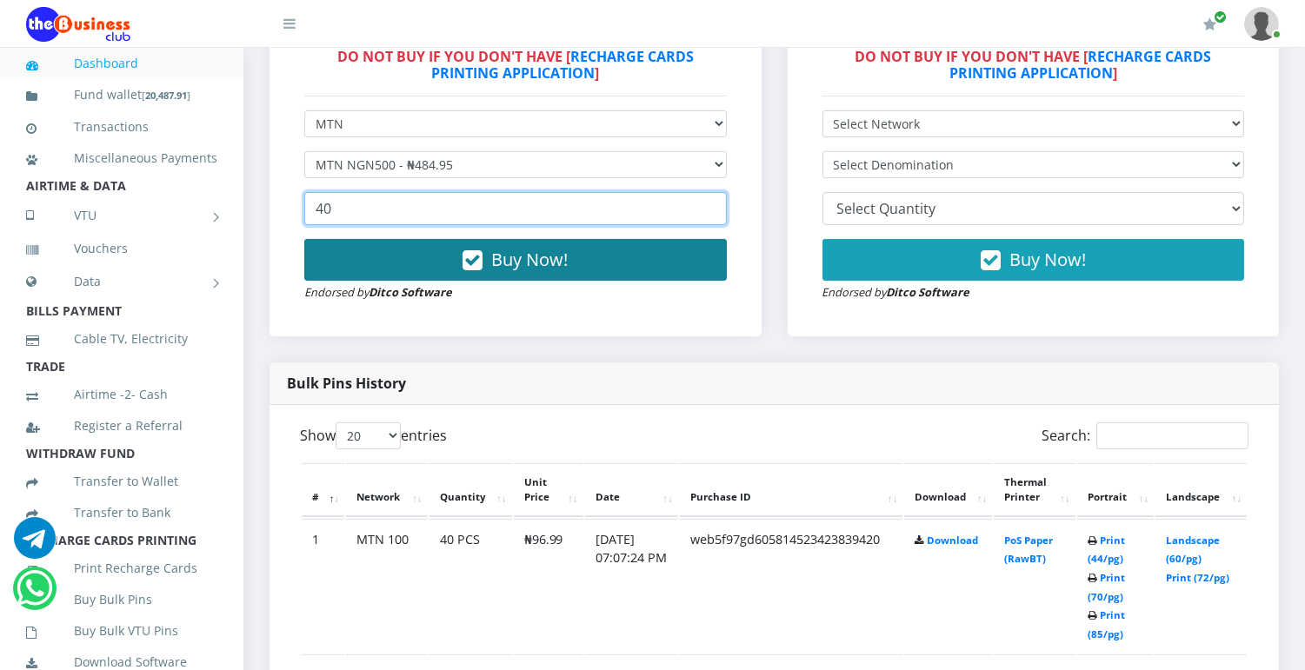
type input "40"
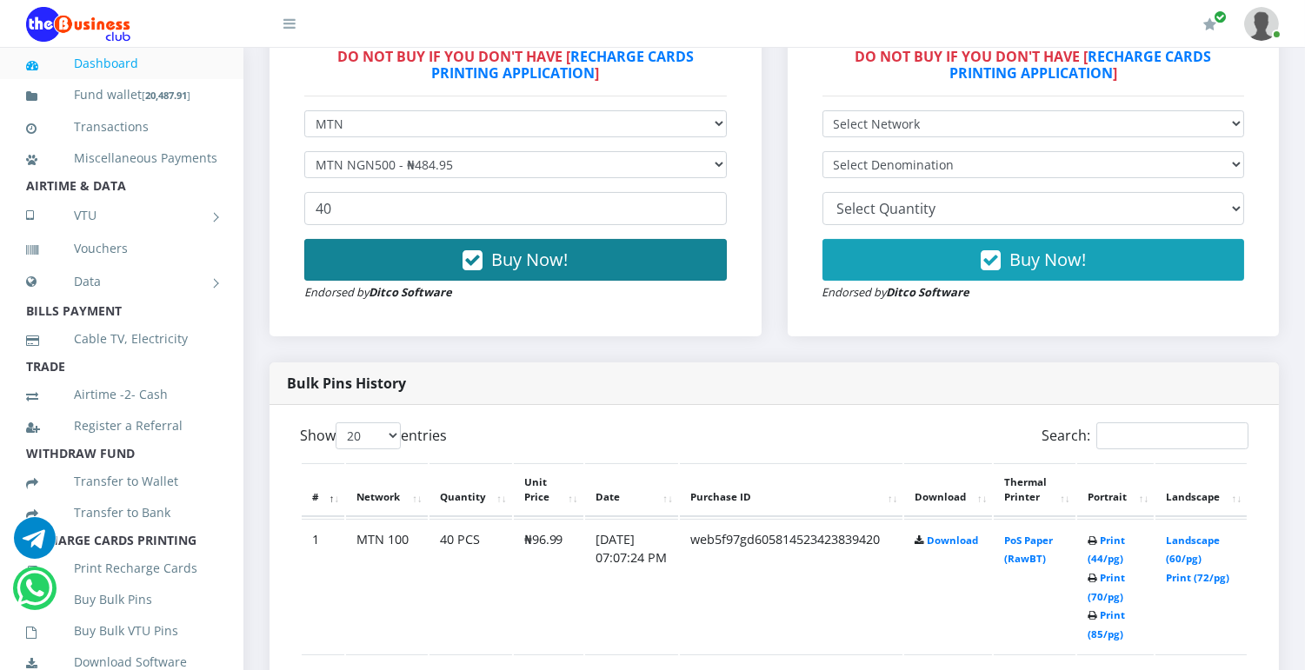
click at [522, 254] on span "Buy Now!" at bounding box center [529, 259] width 76 height 23
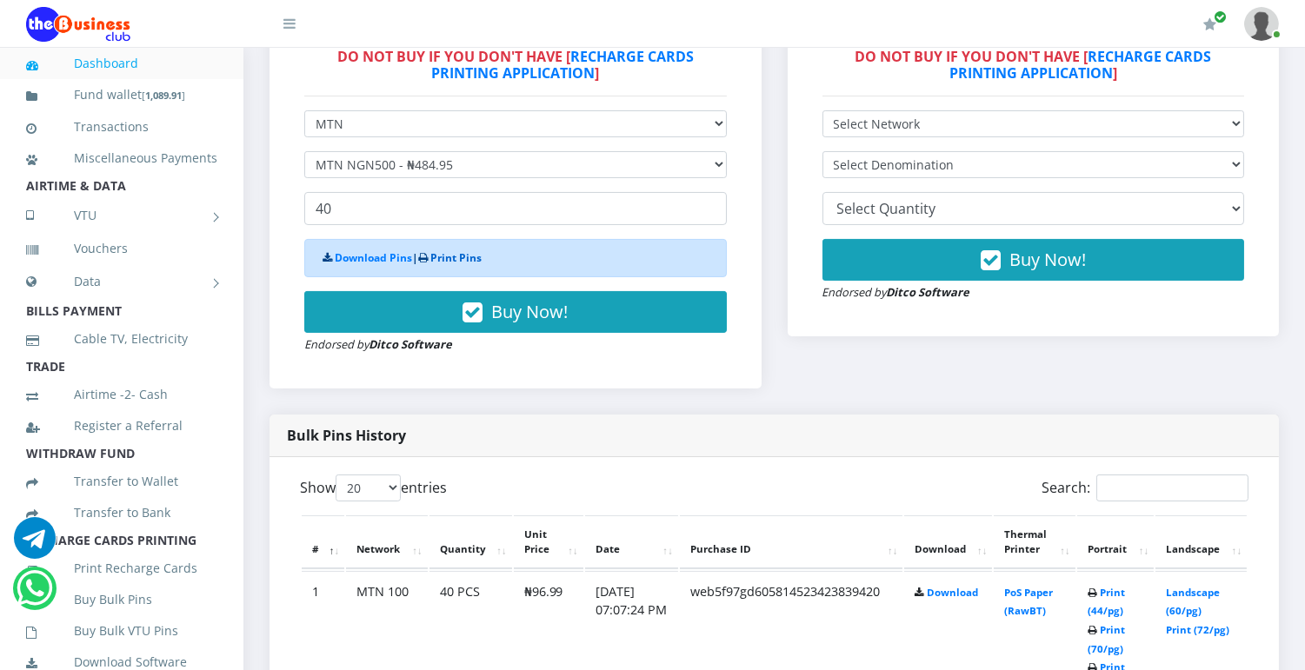
click at [465, 256] on link "Print Pins" at bounding box center [455, 257] width 51 height 15
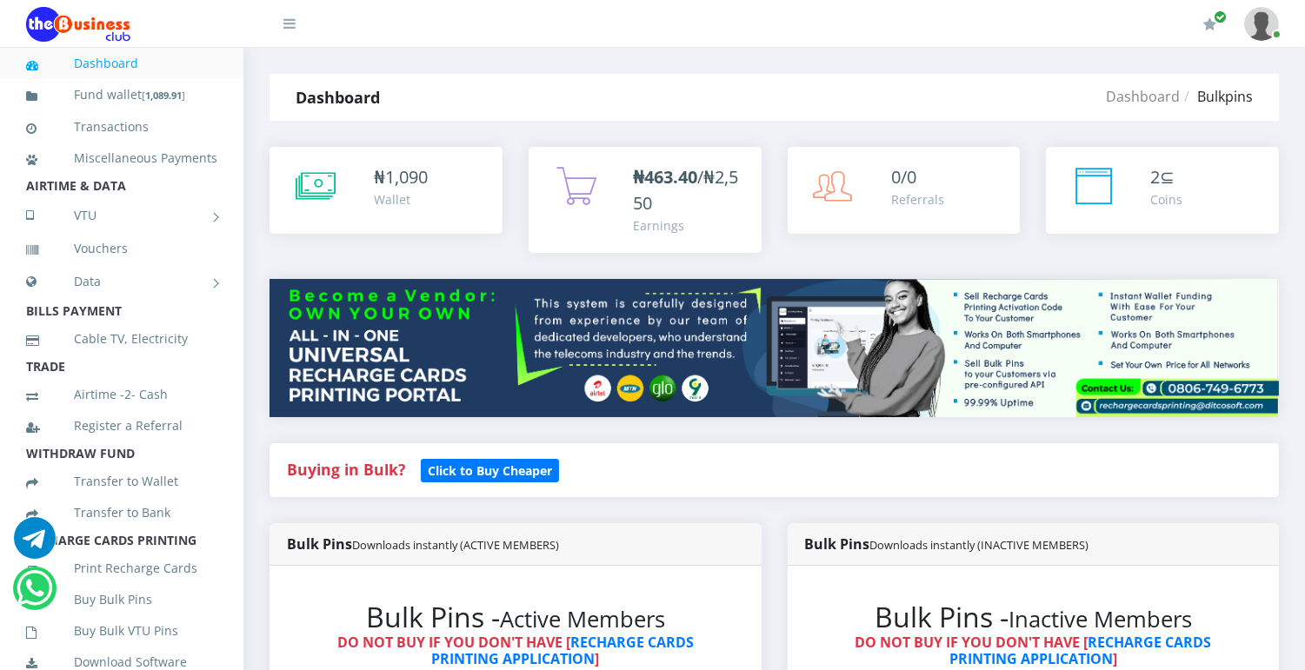
scroll to position [586, 0]
